Goal: Task Accomplishment & Management: Use online tool/utility

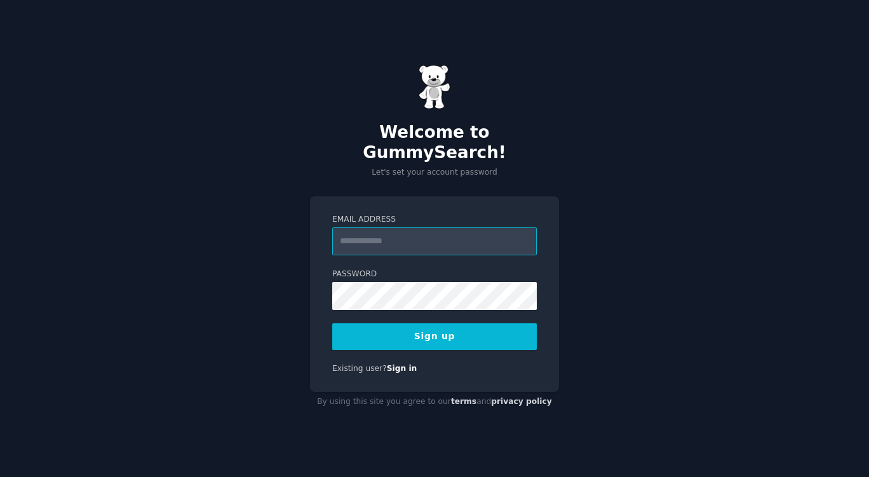
click at [477, 228] on input "Email Address" at bounding box center [434, 242] width 205 height 28
type input "**********"
click at [451, 329] on button "Sign up" at bounding box center [434, 337] width 205 height 27
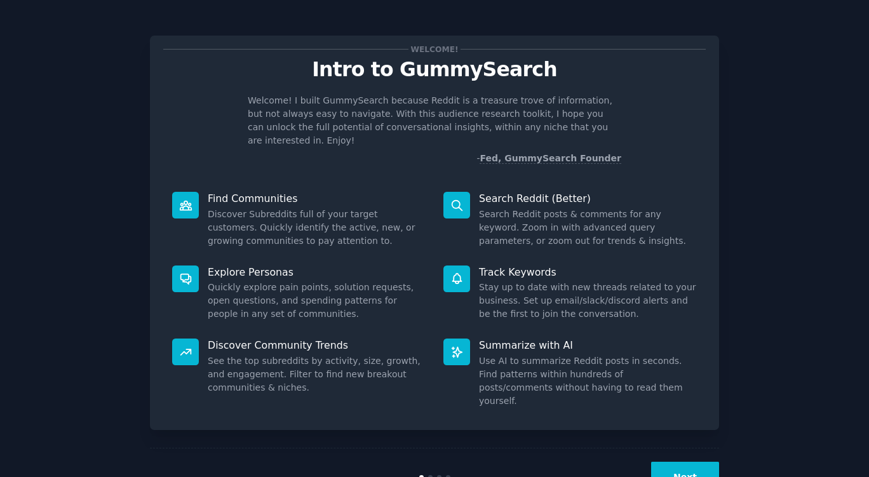
click at [710, 462] on button "Next" at bounding box center [685, 477] width 68 height 31
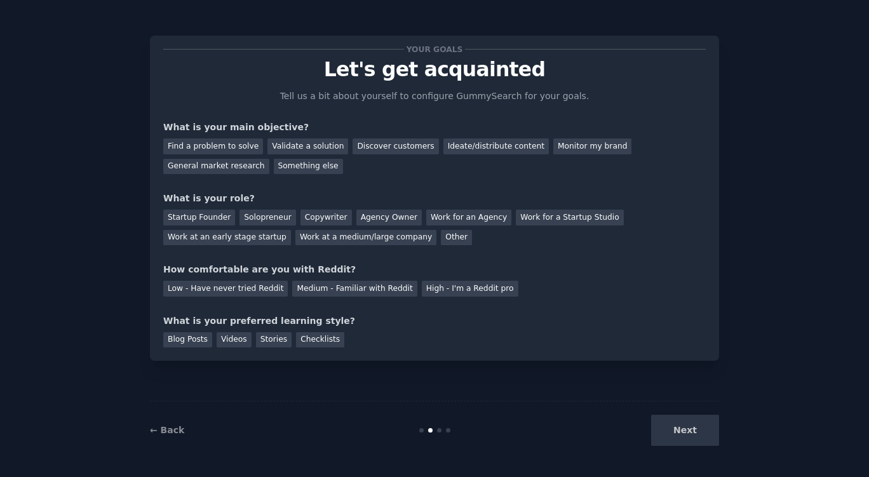
click at [210, 217] on div "Startup Founder" at bounding box center [199, 218] width 72 height 16
click at [271, 144] on div "Validate a solution" at bounding box center [308, 147] width 81 height 16
click at [372, 150] on div "Discover customers" at bounding box center [396, 147] width 86 height 16
click at [324, 294] on div "Medium - Familiar with Reddit" at bounding box center [354, 289] width 125 height 16
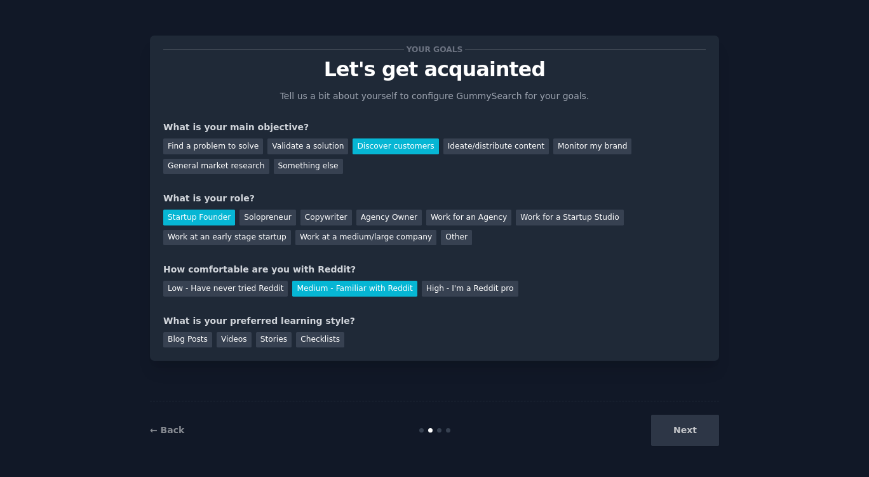
click at [224, 339] on div "Videos" at bounding box center [234, 340] width 35 height 16
click at [666, 424] on button "Next" at bounding box center [685, 430] width 68 height 31
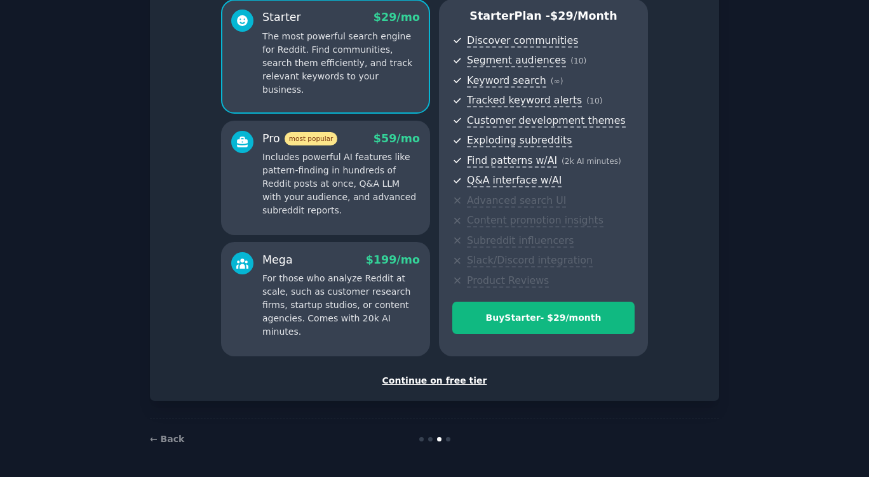
click at [439, 381] on div "Continue on free tier" at bounding box center [434, 380] width 543 height 13
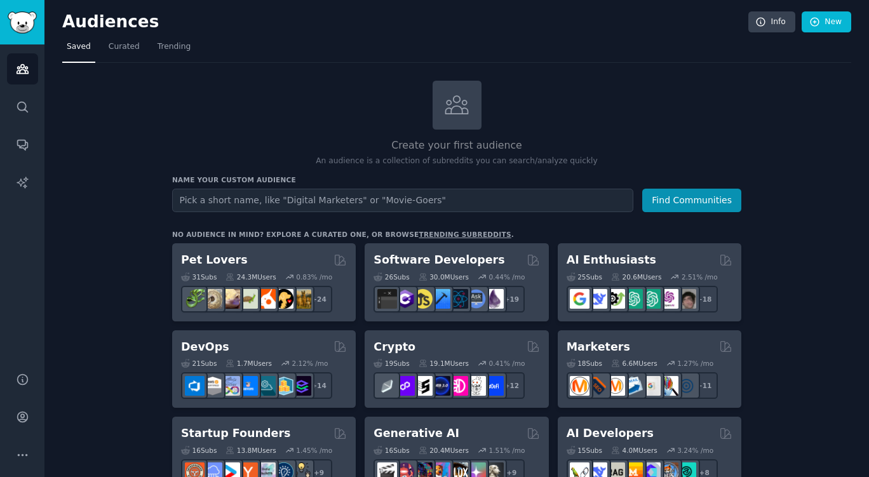
click at [368, 196] on input "text" at bounding box center [402, 201] width 461 height 24
click at [643, 189] on button "Find Communities" at bounding box center [692, 201] width 99 height 24
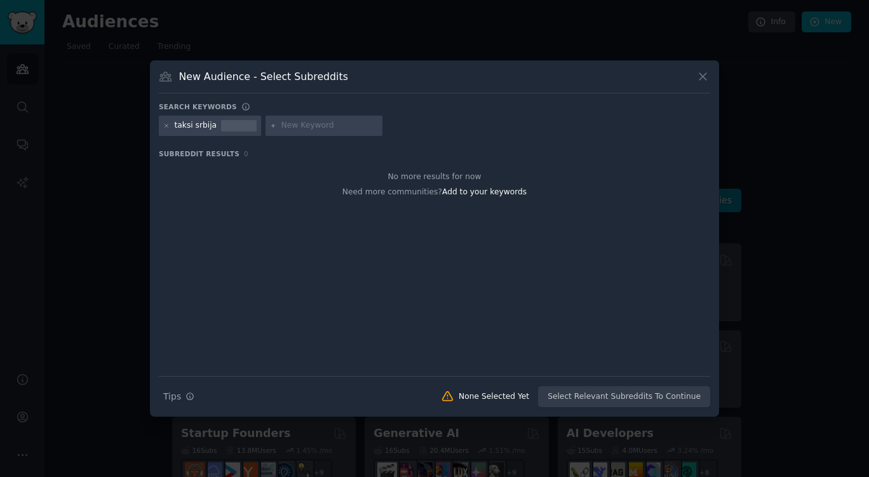
click at [699, 77] on icon at bounding box center [703, 76] width 13 height 13
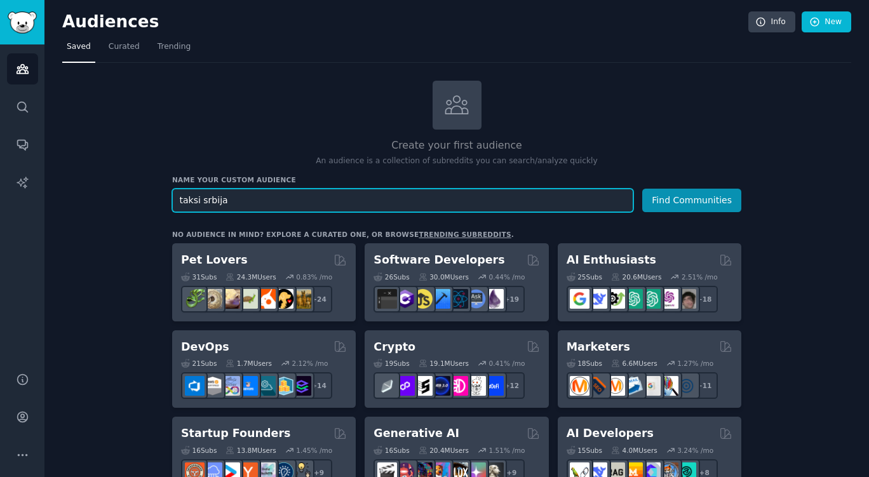
click at [226, 206] on input "taksi srbija" at bounding box center [402, 201] width 461 height 24
type input "t"
type input "transport srbija"
click at [643, 189] on button "Find Communities" at bounding box center [692, 201] width 99 height 24
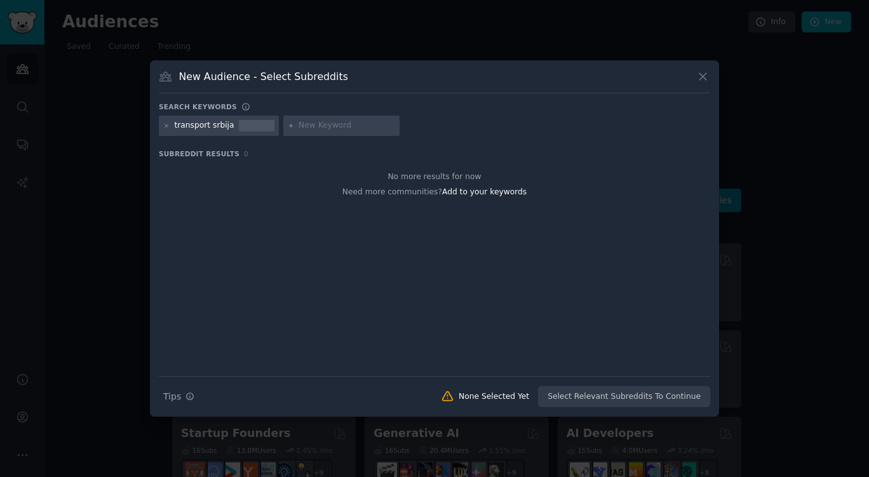
click at [707, 79] on icon at bounding box center [703, 76] width 13 height 13
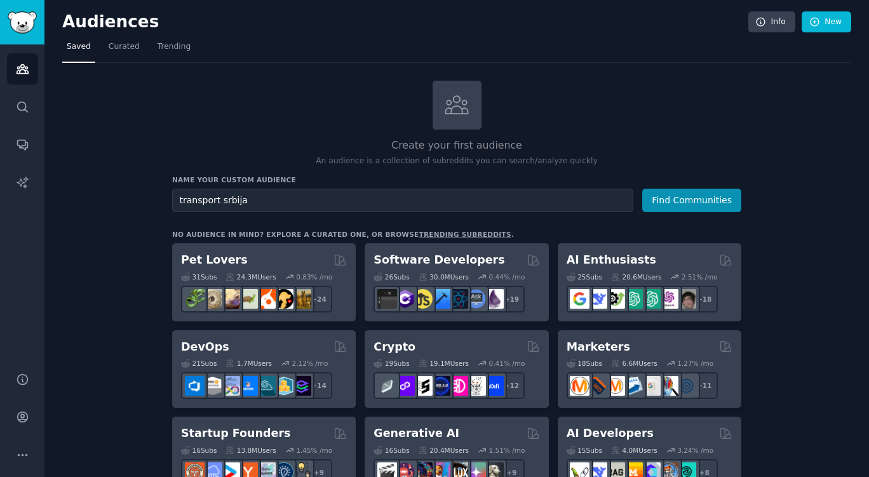
click at [651, 261] on div "AI Enthusiasts" at bounding box center [650, 260] width 166 height 16
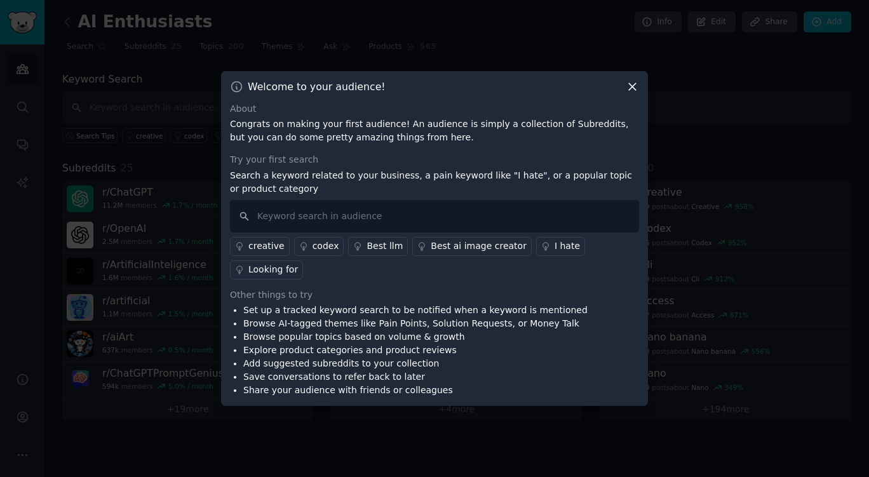
click at [475, 253] on div "Best ai image creator" at bounding box center [479, 246] width 96 height 13
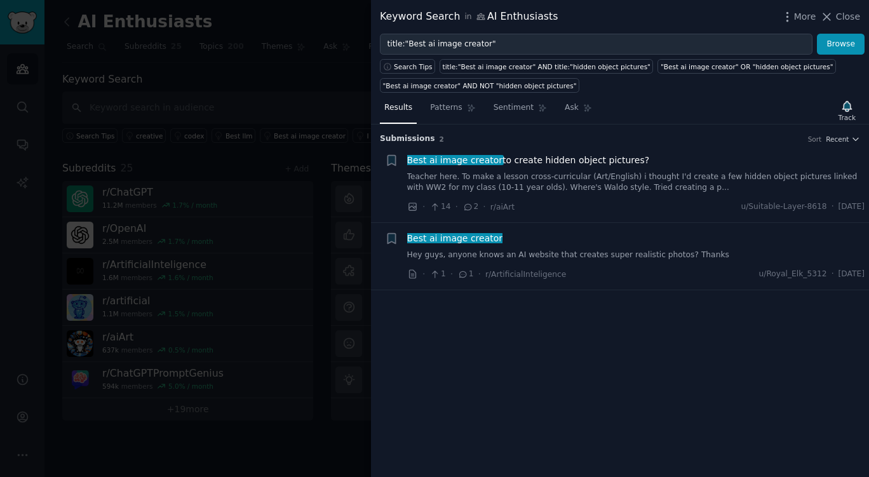
click at [829, 13] on icon at bounding box center [827, 16] width 13 height 13
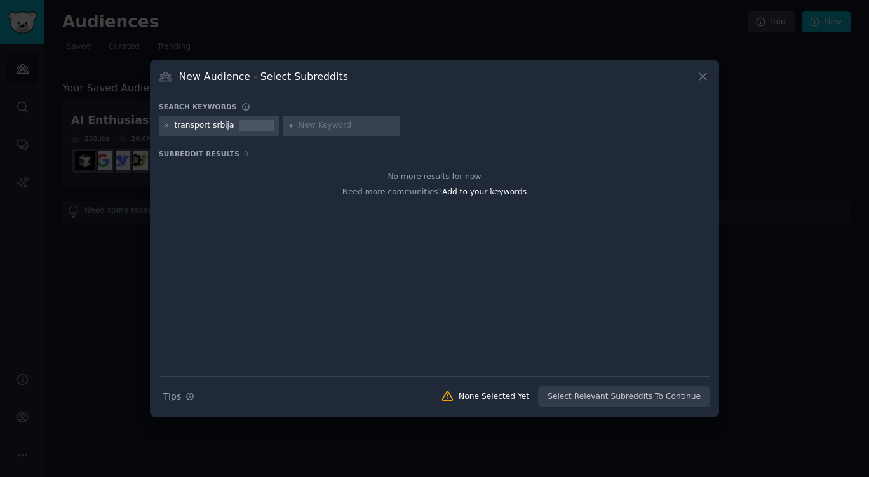
click at [709, 82] on icon at bounding box center [703, 76] width 13 height 13
